Goal: Task Accomplishment & Management: Use online tool/utility

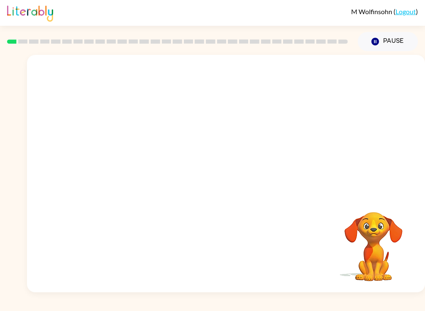
click at [211, 185] on div at bounding box center [226, 125] width 398 height 140
click at [373, 263] on video "Your browser must support playing .mp4 files to use Literably. Please try using…" at bounding box center [373, 240] width 83 height 83
click at [372, 263] on video "Your browser must support playing .mp4 files to use Literably. Please try using…" at bounding box center [373, 240] width 83 height 83
click at [377, 255] on video "Your browser must support playing .mp4 files to use Literably. Please try using…" at bounding box center [373, 240] width 83 height 83
click at [310, 212] on div "Your browser must support playing .mp4 files to use Literably. Please try using…" at bounding box center [226, 173] width 398 height 237
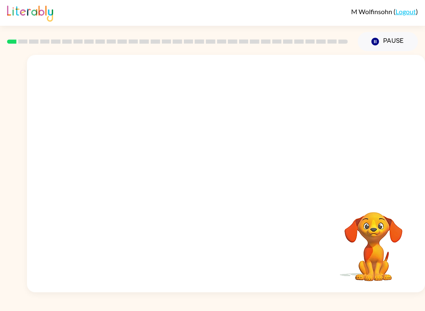
click at [310, 212] on div "Your browser must support playing .mp4 files to use Literably. Please try using…" at bounding box center [226, 173] width 398 height 237
click at [186, 171] on div at bounding box center [226, 125] width 398 height 140
click at [375, 253] on video "Your browser must support playing .mp4 files to use Literably. Please try using…" at bounding box center [373, 240] width 83 height 83
click at [390, 43] on button "Pause Pause" at bounding box center [388, 41] width 60 height 19
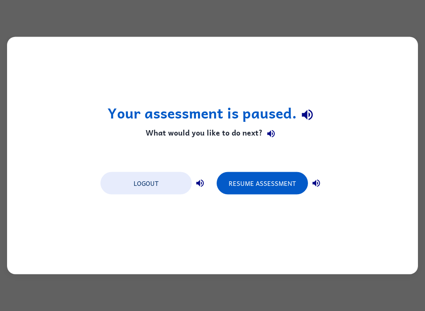
click at [264, 175] on button "Resume Assessment" at bounding box center [262, 183] width 91 height 22
click at [279, 186] on button "Resume Assessment" at bounding box center [262, 183] width 91 height 22
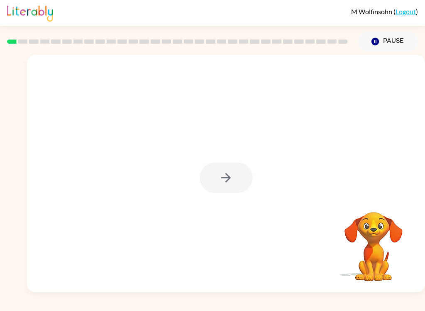
click at [227, 170] on div at bounding box center [226, 177] width 53 height 30
click at [243, 174] on div at bounding box center [226, 177] width 53 height 30
click at [237, 179] on div at bounding box center [226, 177] width 53 height 30
click at [237, 178] on div at bounding box center [226, 177] width 53 height 30
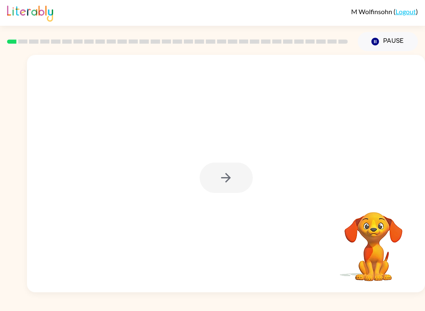
click at [225, 159] on div at bounding box center [226, 173] width 398 height 237
click at [224, 159] on div at bounding box center [226, 173] width 398 height 237
click at [233, 180] on icon "button" at bounding box center [226, 177] width 15 height 15
click at [237, 167] on div at bounding box center [226, 125] width 398 height 140
click at [243, 171] on div at bounding box center [226, 125] width 398 height 140
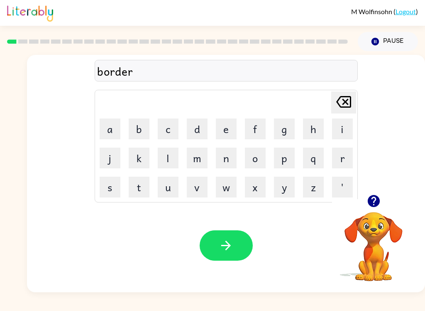
click at [223, 245] on icon "button" at bounding box center [226, 245] width 15 height 15
click at [225, 260] on button "button" at bounding box center [226, 245] width 53 height 30
click at [215, 258] on button "button" at bounding box center [226, 245] width 53 height 30
click at [214, 238] on button "button" at bounding box center [226, 245] width 53 height 30
